Goal: Navigation & Orientation: Find specific page/section

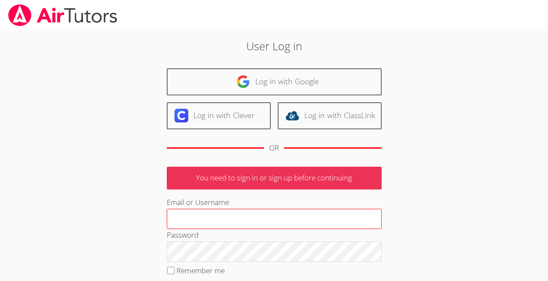
click at [271, 225] on input "Email or Username" at bounding box center [274, 219] width 215 height 21
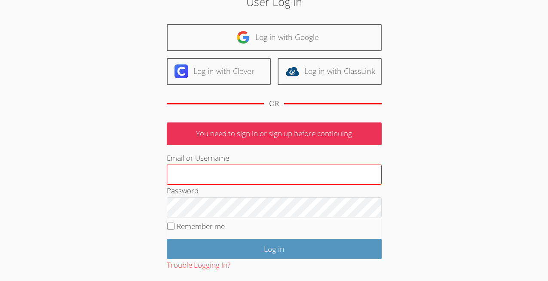
scroll to position [43, 0]
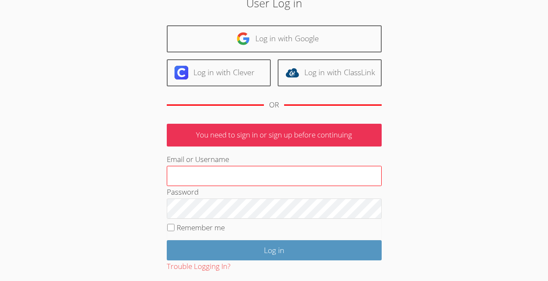
click at [289, 172] on input "Email or Username" at bounding box center [274, 176] width 215 height 21
type input "[EMAIL_ADDRESS][DOMAIN_NAME]"
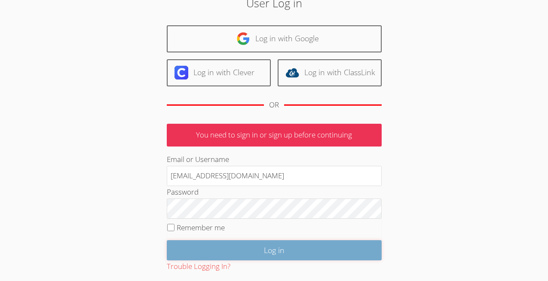
click at [301, 251] on input "Log in" at bounding box center [274, 250] width 215 height 20
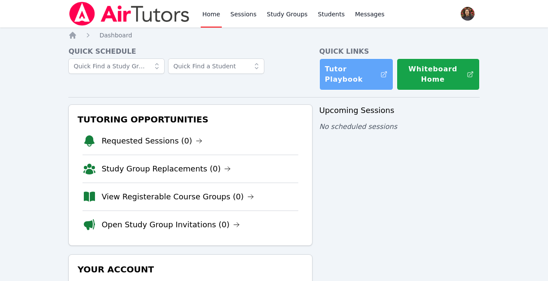
click at [361, 81] on link "Tutor Playbook" at bounding box center [356, 74] width 74 height 32
